Goal: Task Accomplishment & Management: Manage account settings

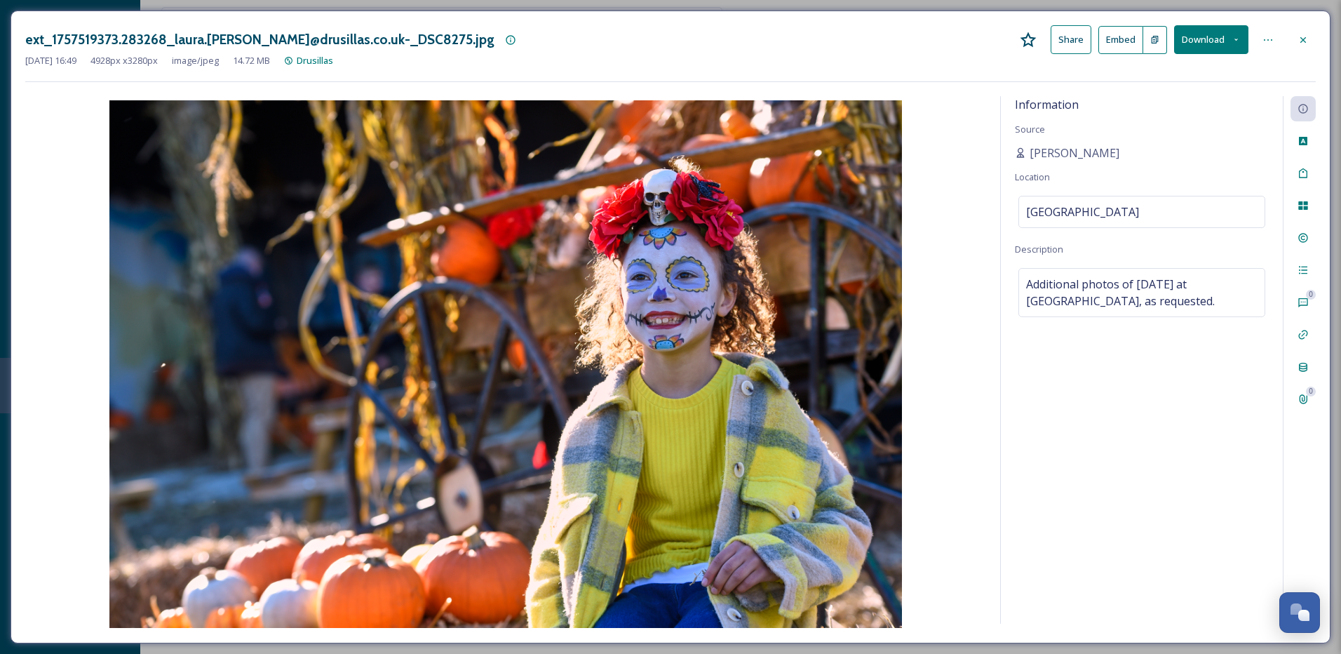
click at [1305, 44] on icon at bounding box center [1303, 39] width 11 height 11
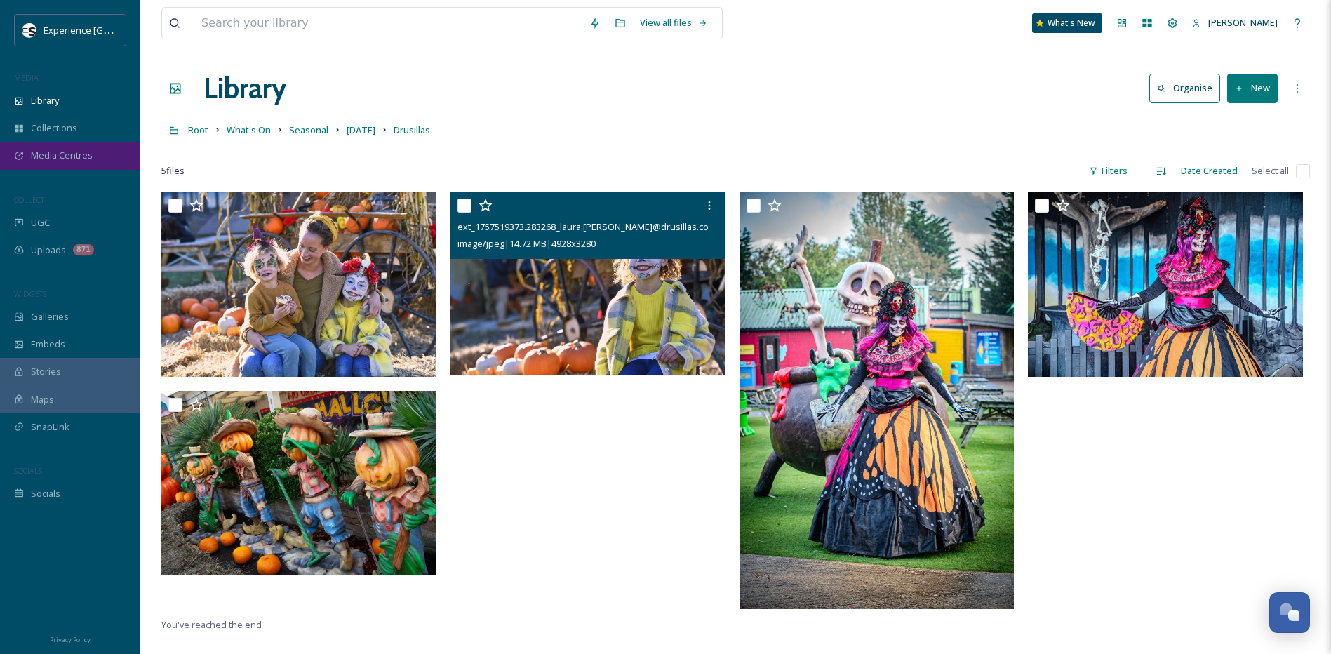
click at [69, 156] on span "Media Centres" at bounding box center [62, 155] width 62 height 13
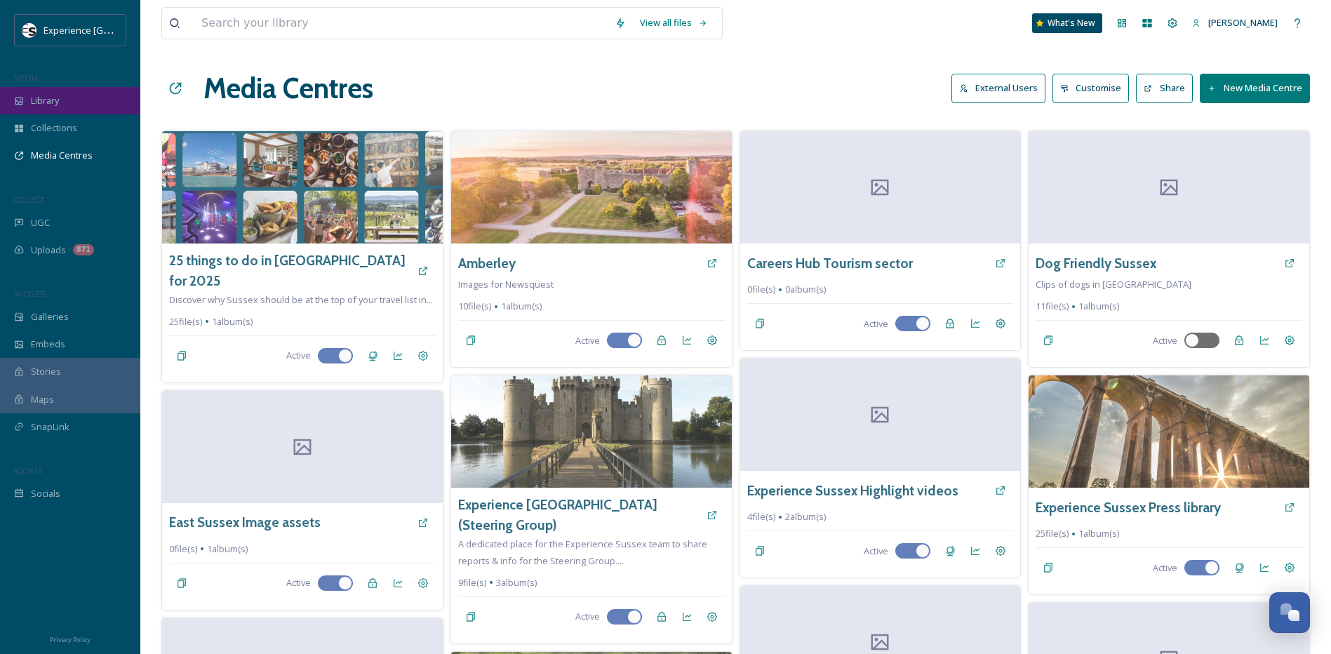
click at [54, 100] on span "Library" at bounding box center [45, 100] width 28 height 13
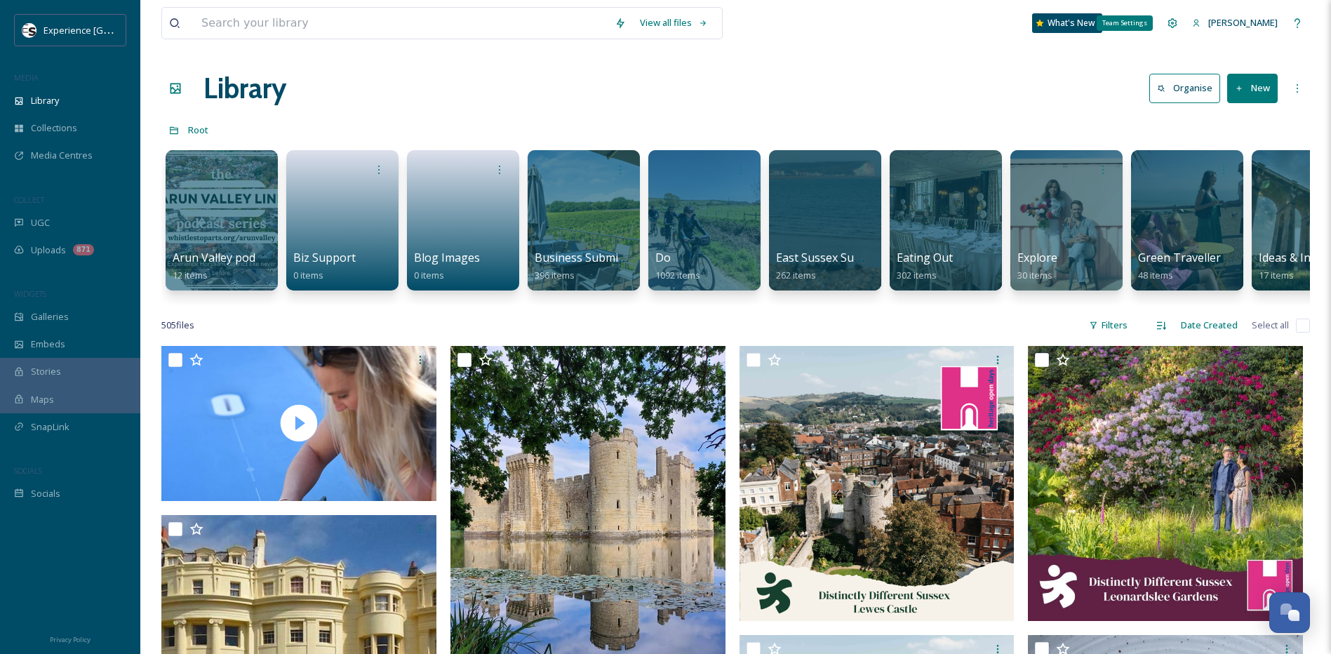
click at [1167, 26] on icon at bounding box center [1172, 23] width 11 height 11
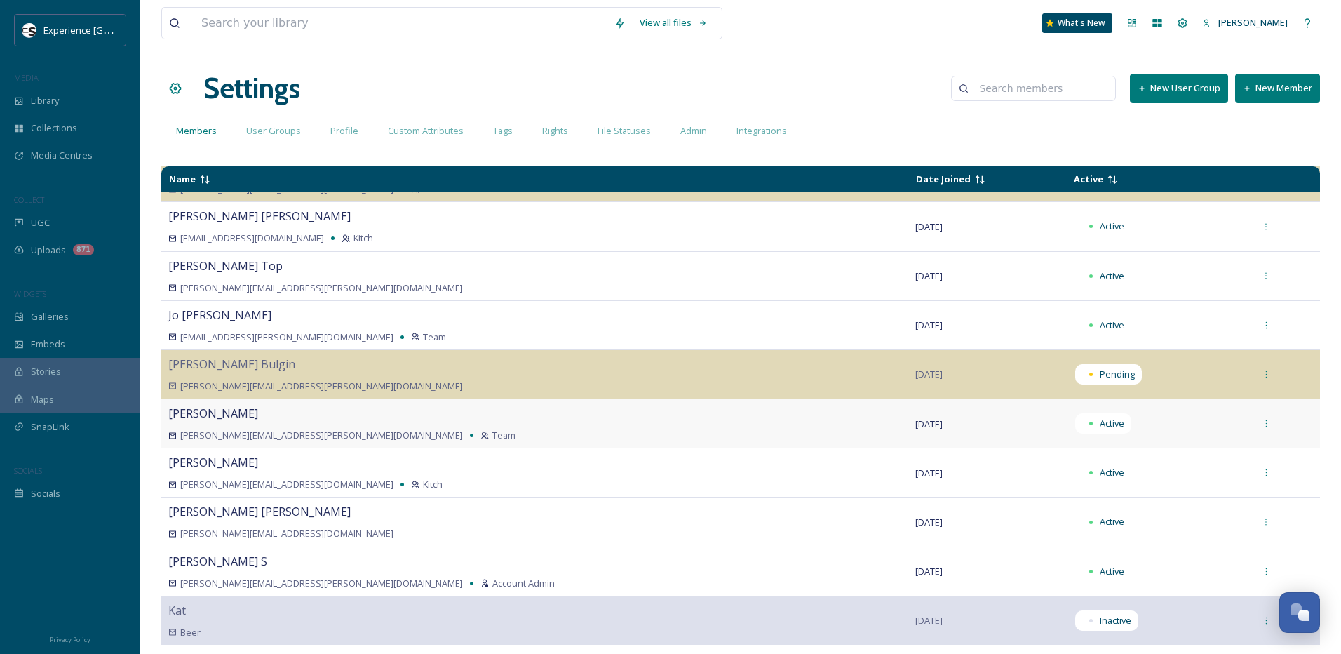
scroll to position [210, 0]
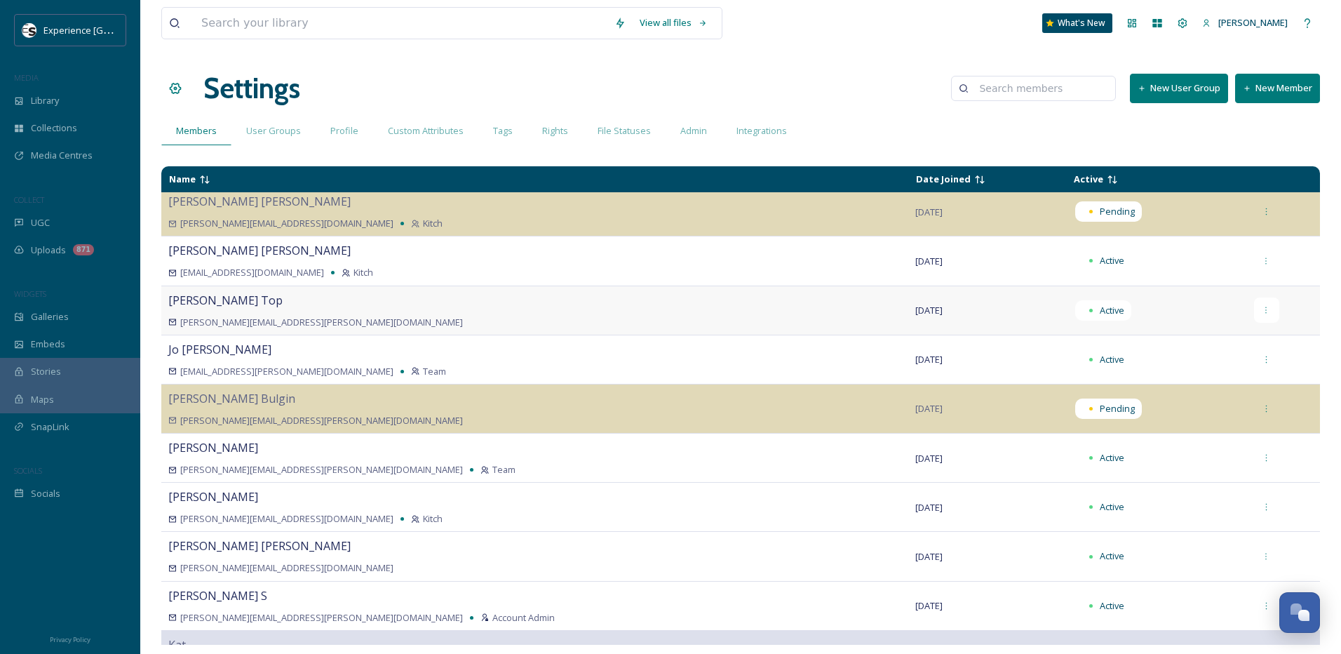
click at [1262, 309] on icon at bounding box center [1266, 310] width 9 height 9
click at [1225, 341] on div "Set as Inactive" at bounding box center [1217, 340] width 123 height 27
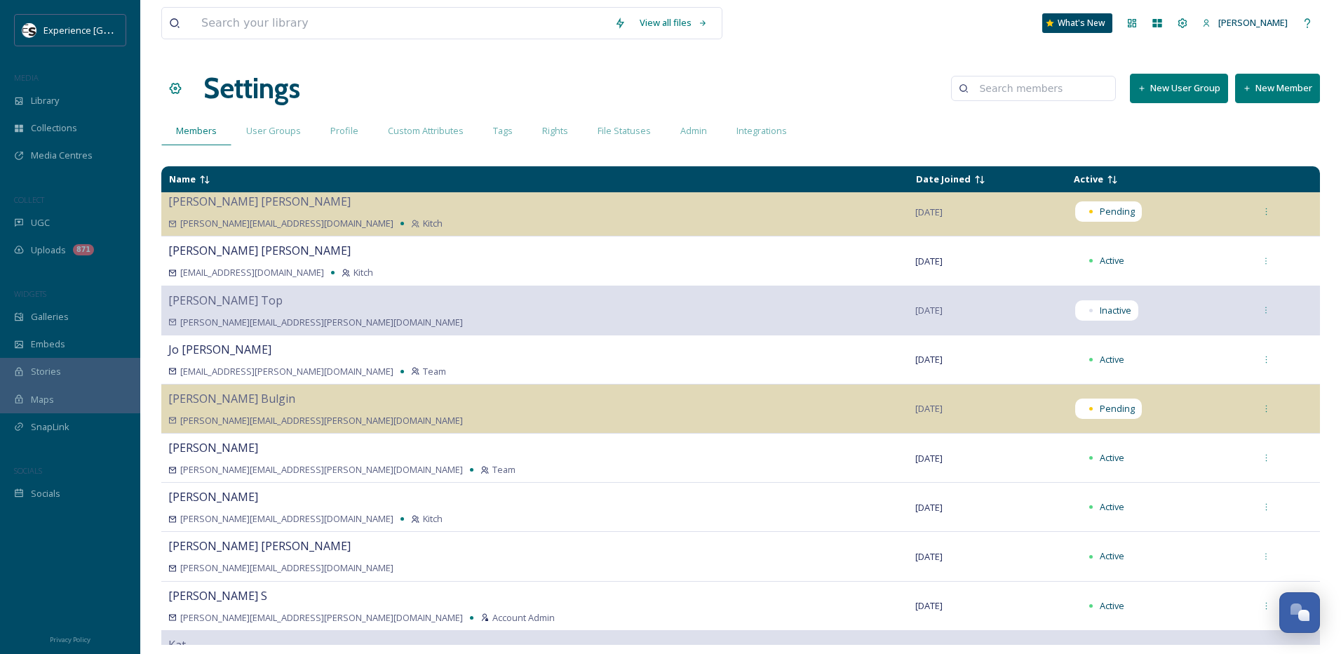
click at [1270, 95] on button "New Member" at bounding box center [1277, 88] width 85 height 29
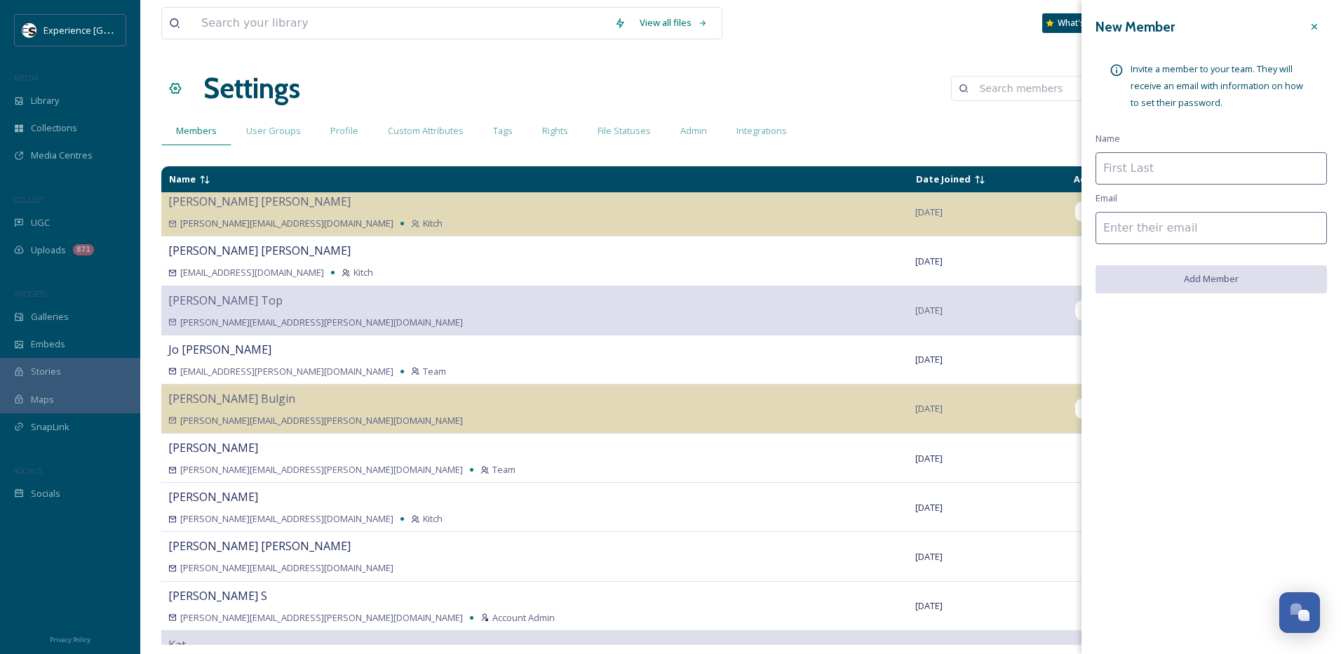
click at [1202, 168] on input at bounding box center [1211, 168] width 231 height 32
type input "[PERSON_NAME]"
click at [1145, 234] on input at bounding box center [1211, 228] width 231 height 32
paste input "[PERSON_NAME] <[PERSON_NAME][EMAIL_ADDRESS][DOMAIN_NAME]>"
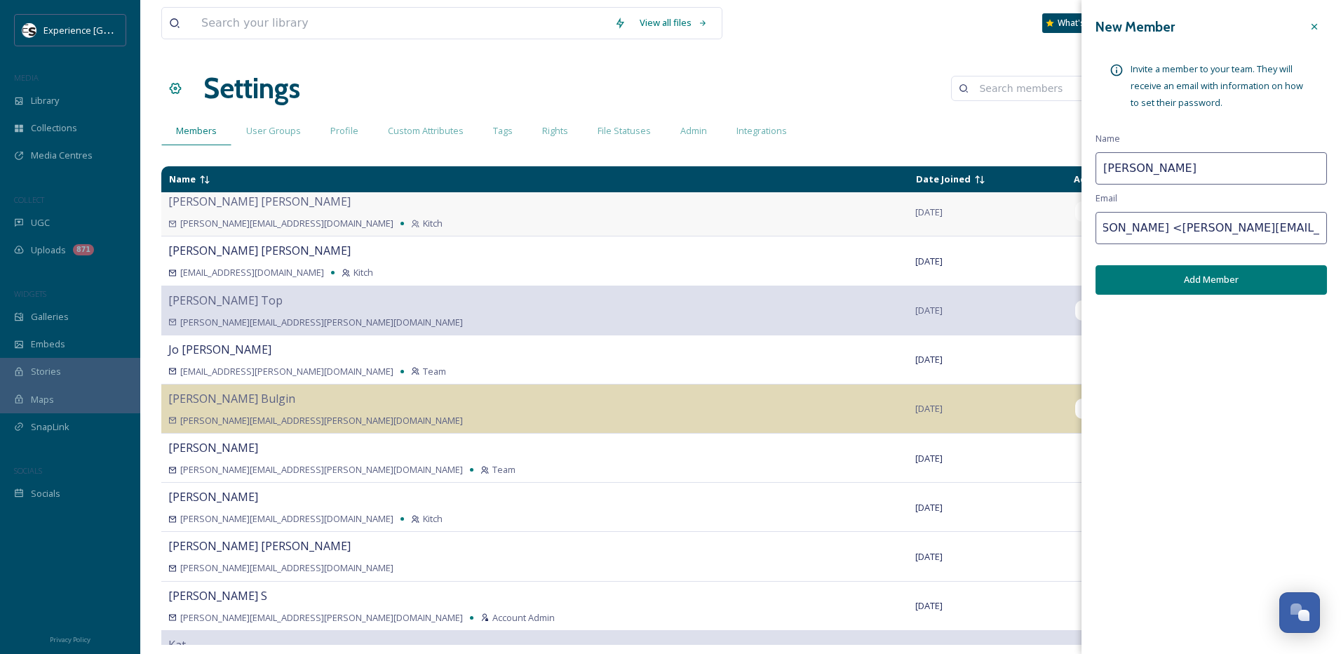
scroll to position [0, 0]
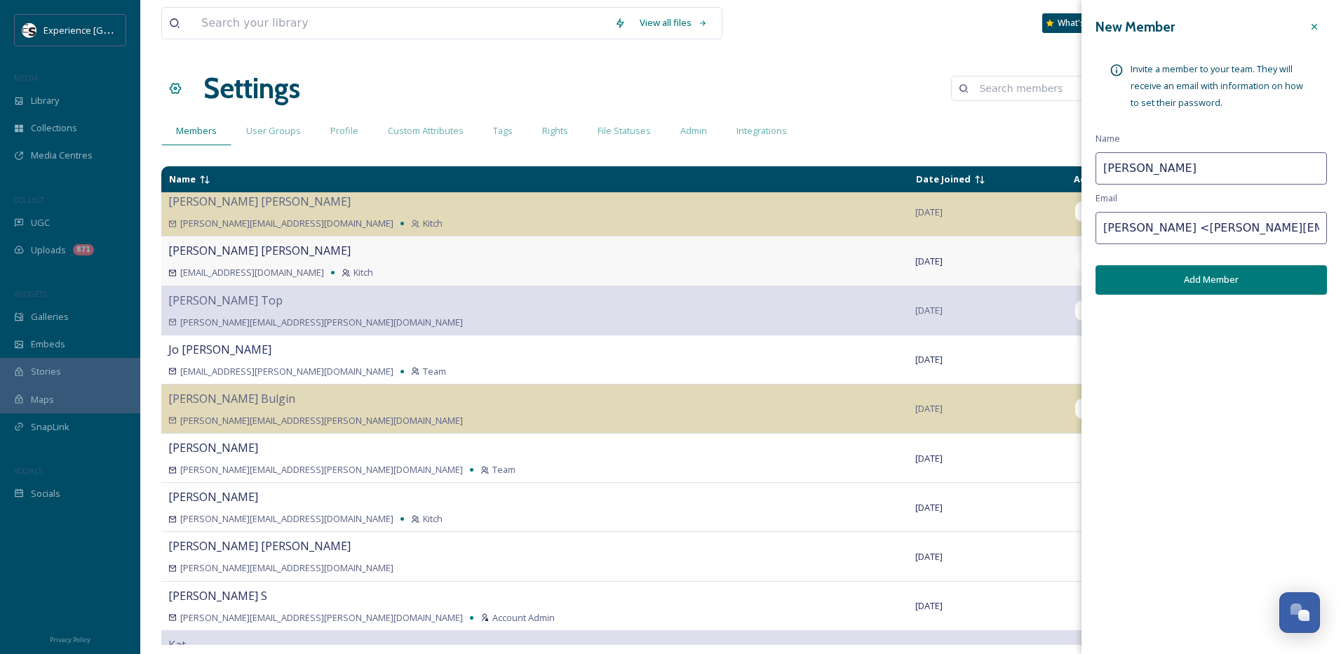
drag, startPoint x: 1161, startPoint y: 228, endPoint x: 1047, endPoint y: 236, distance: 114.6
click at [1047, 236] on div "View all files What's New [PERSON_NAME] Settings New User Group New Member Memb…" at bounding box center [740, 327] width 1201 height 654
type input "[PERSON_NAME][EMAIL_ADDRESS][DOMAIN_NAME]"
click at [1175, 279] on button "Add Member" at bounding box center [1211, 279] width 231 height 29
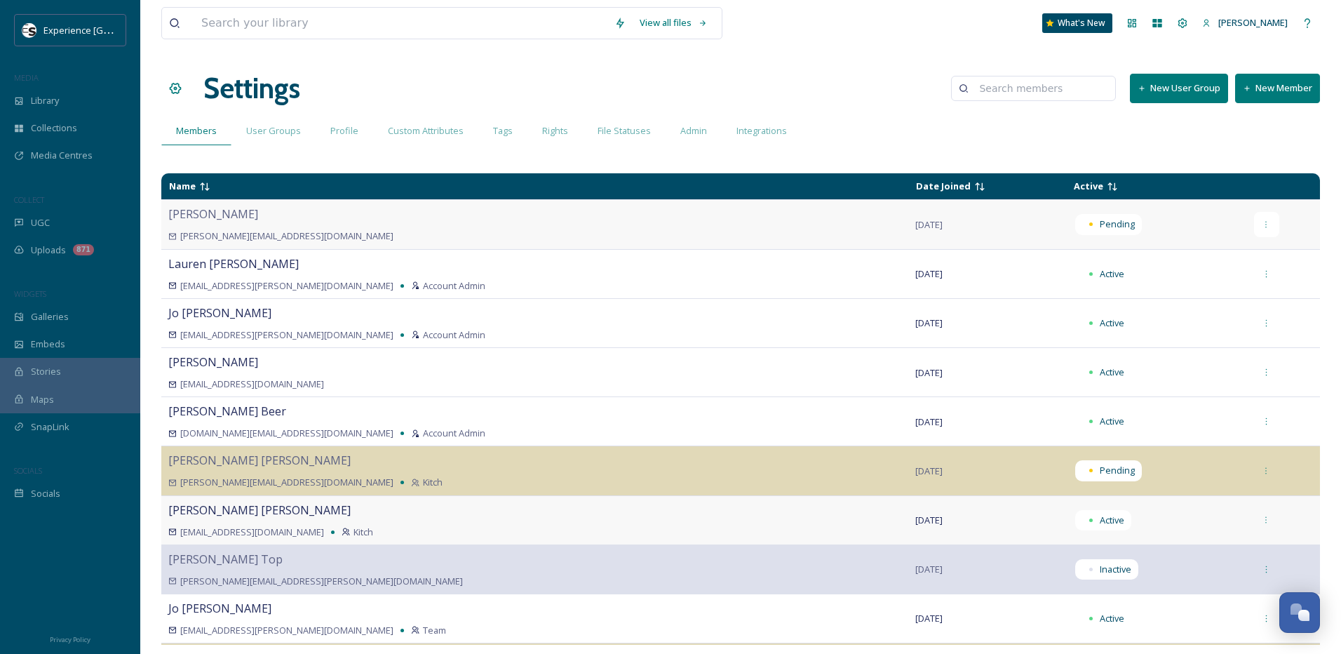
click at [1262, 220] on icon at bounding box center [1266, 224] width 9 height 9
click at [1184, 365] on span "Edit User Group" at bounding box center [1196, 364] width 67 height 13
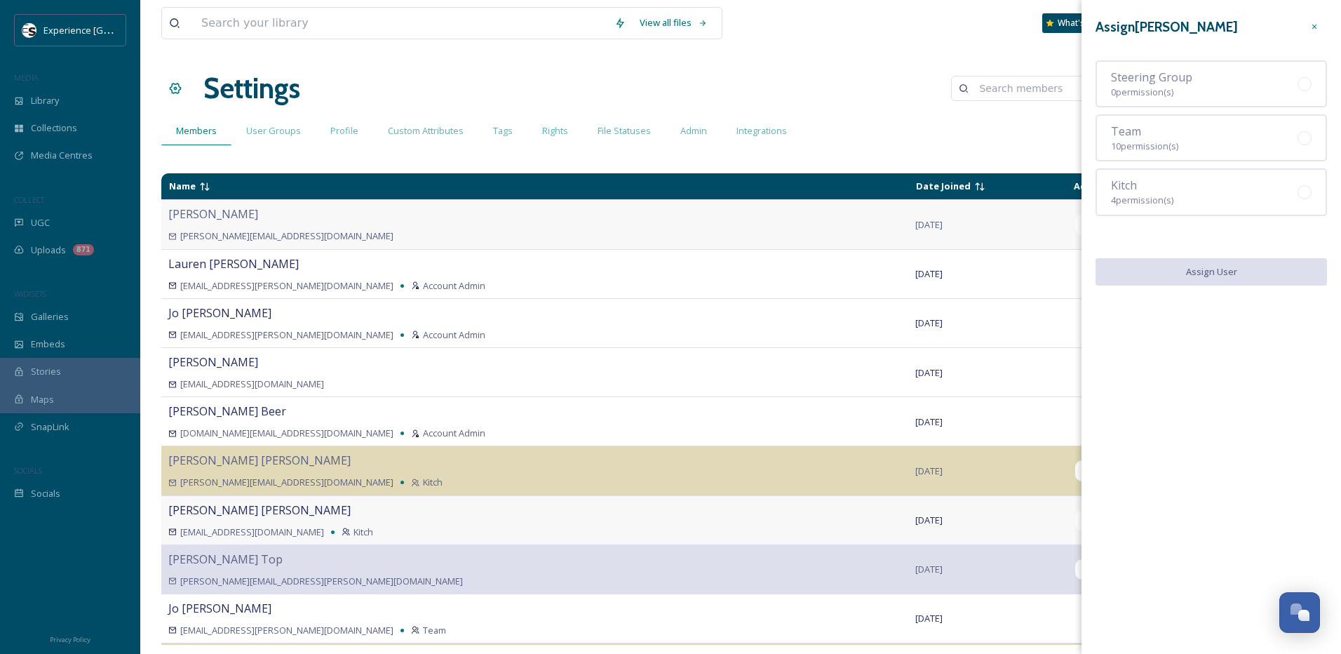
click at [1312, 27] on icon at bounding box center [1314, 26] width 9 height 9
